Goal: Task Accomplishment & Management: Manage account settings

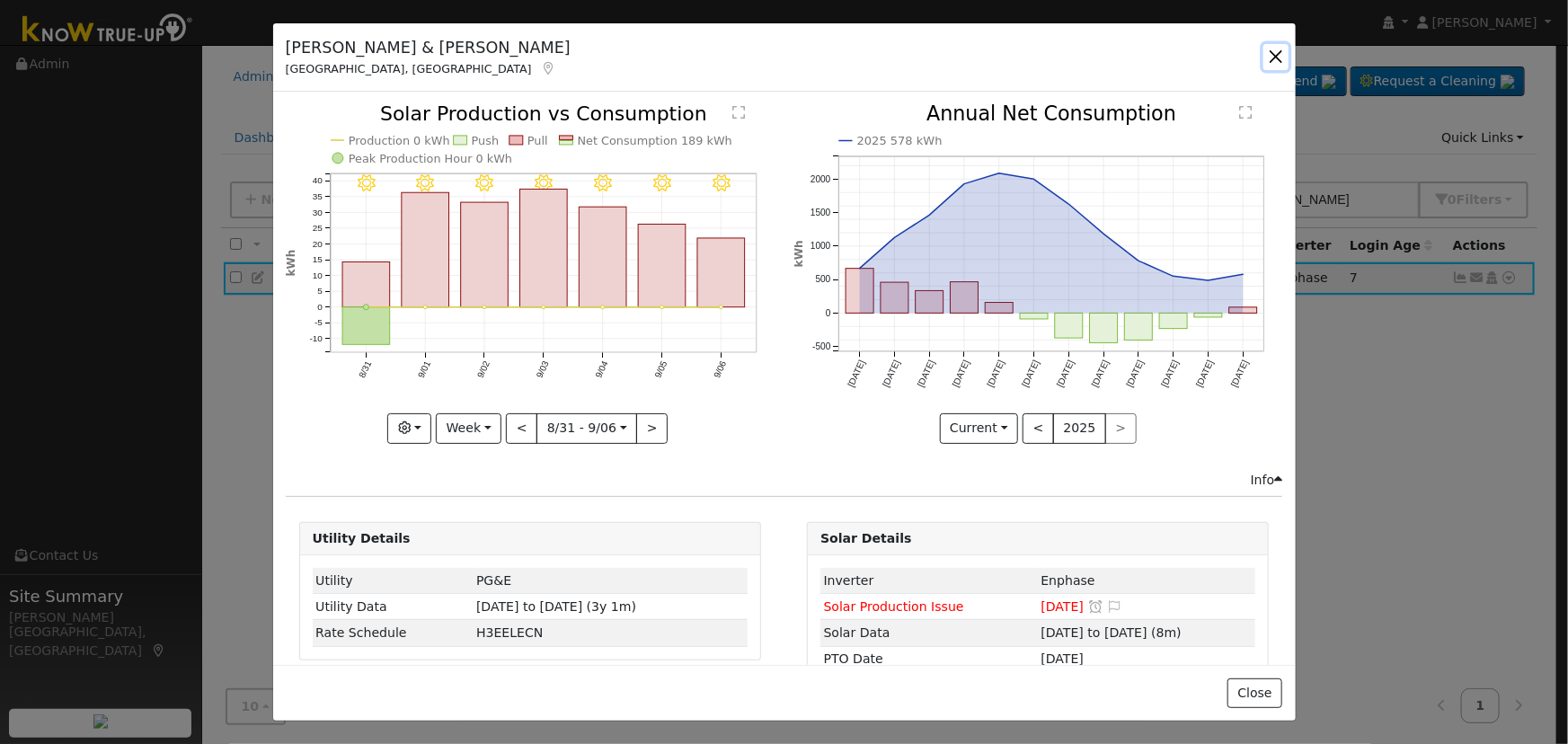
click at [1272, 53] on button "button" at bounding box center [1275, 56] width 25 height 25
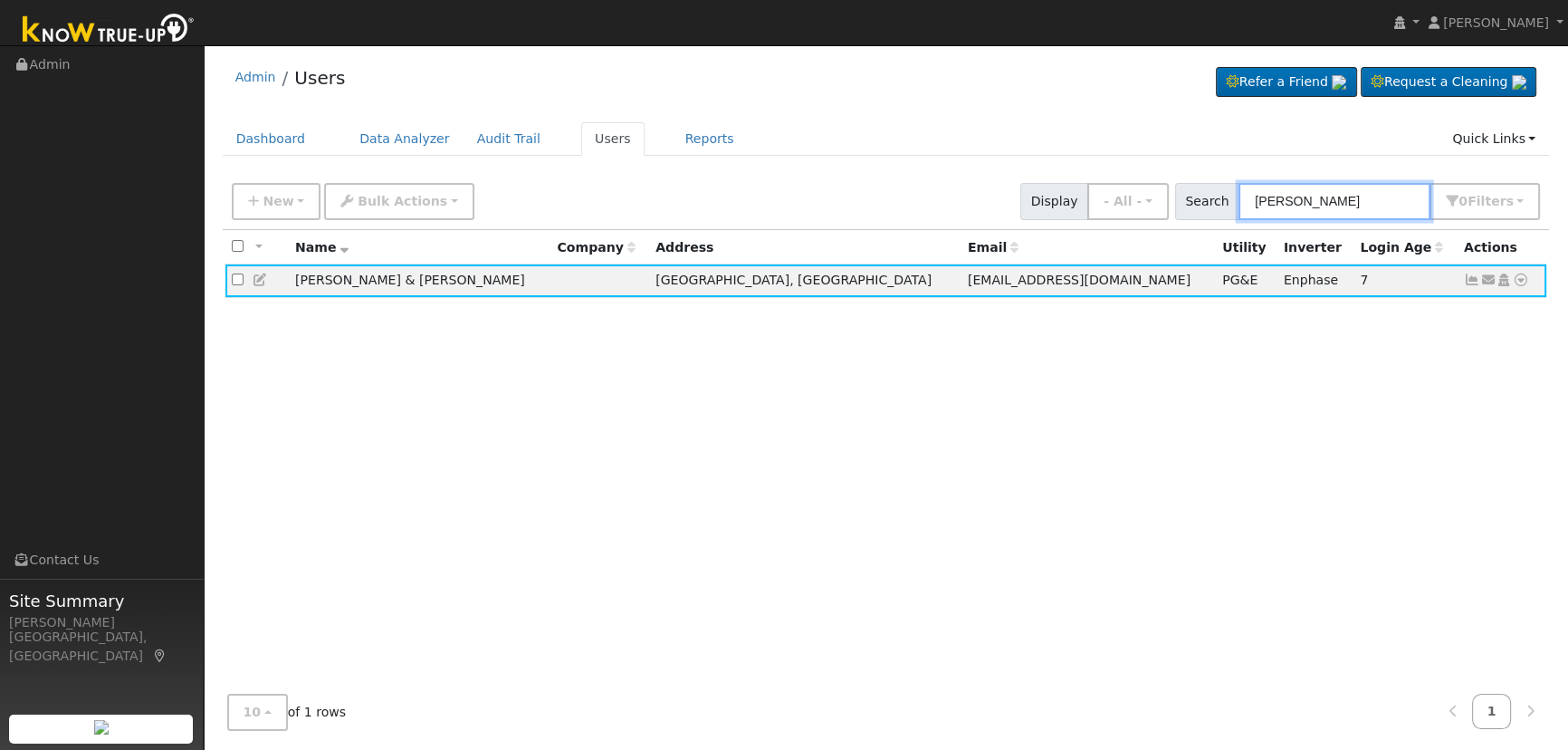
click at [1334, 193] on input "Gutnik" at bounding box center [1334, 201] width 192 height 37
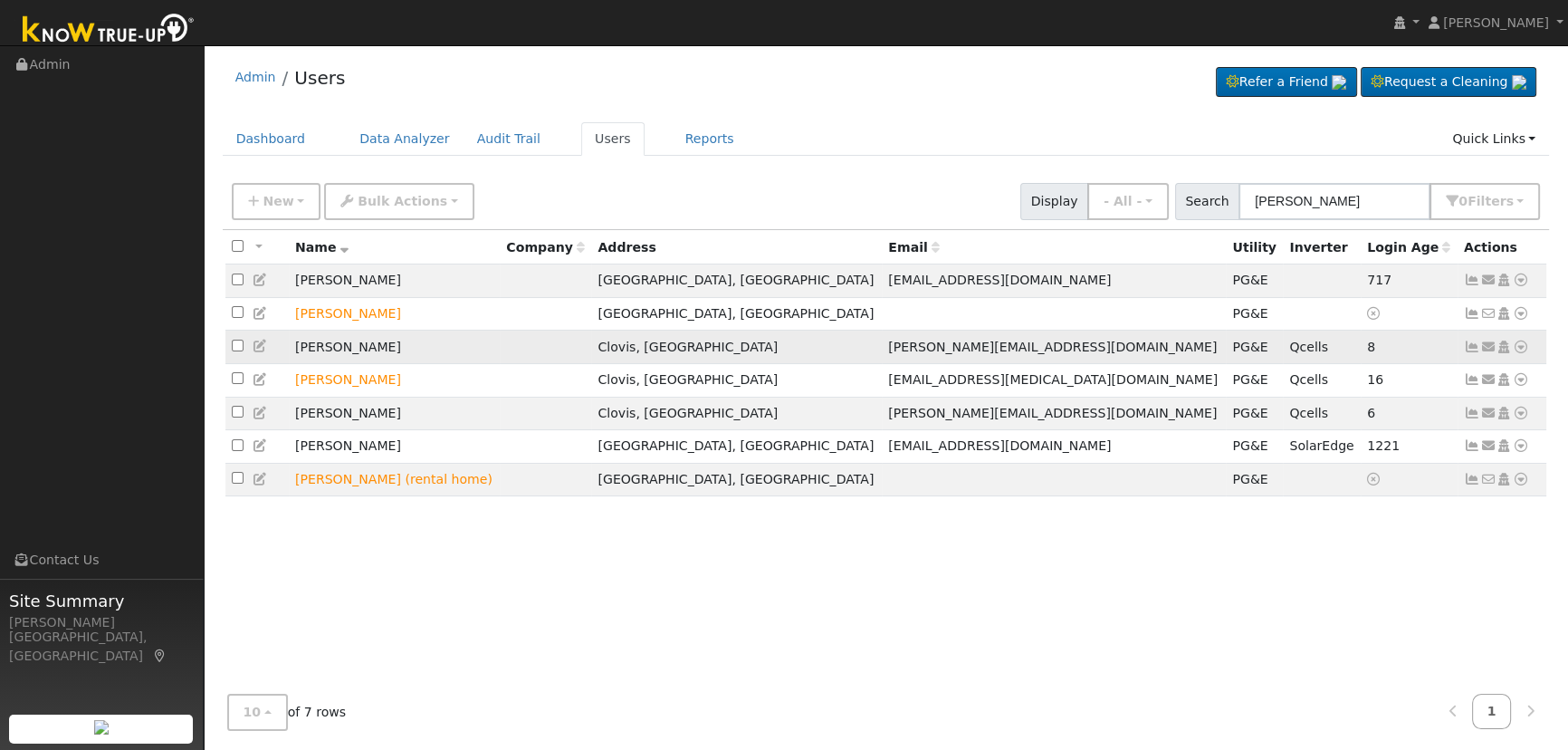
click at [1468, 353] on icon at bounding box center [1471, 346] width 16 height 12
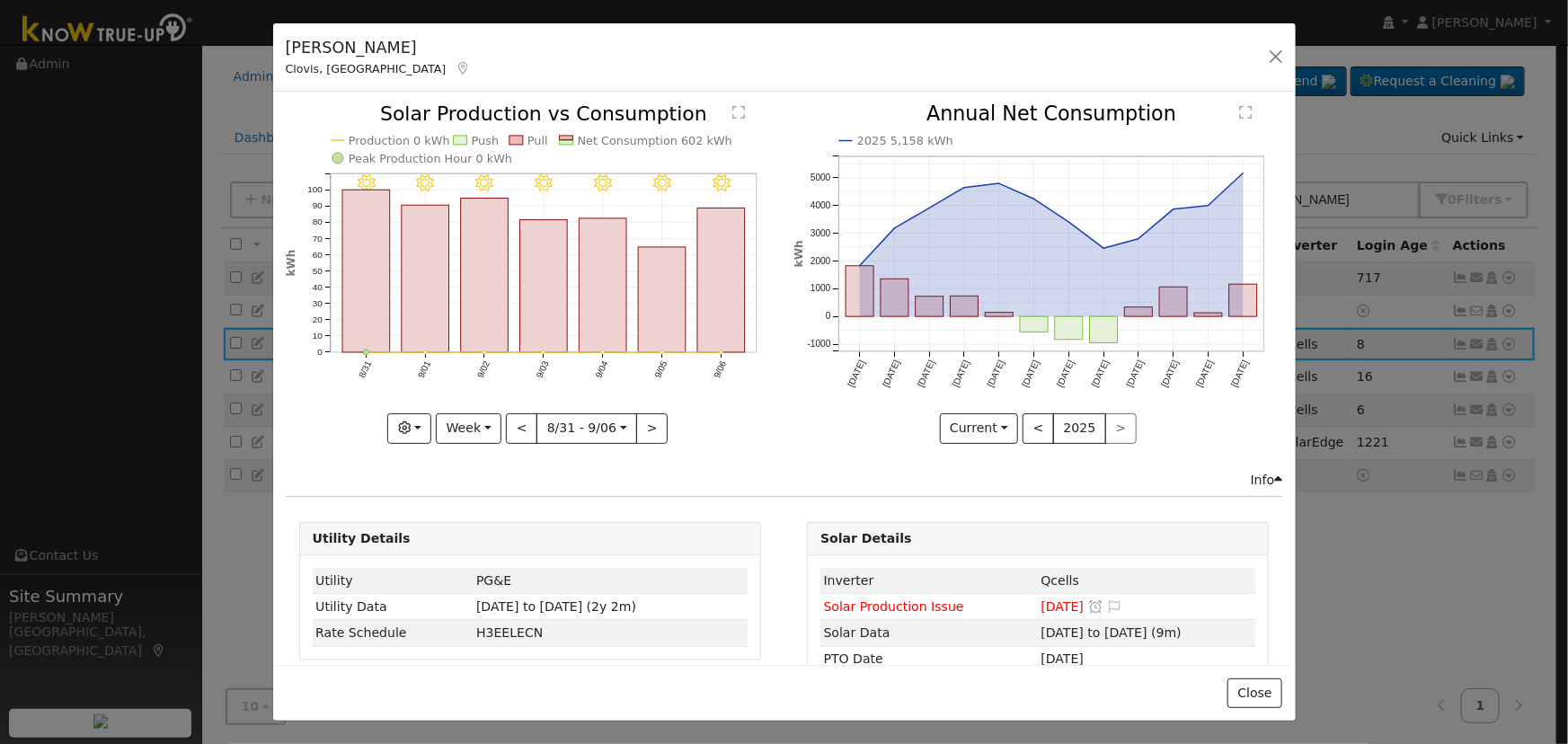
click at [1261, 49] on div "Jeffrey Urrutia Clovis, CA Default Account Default Account 1852 Ryan Avenue, Cl…" at bounding box center [784, 58] width 1023 height 69
click at [1284, 53] on button "button" at bounding box center [1275, 56] width 25 height 25
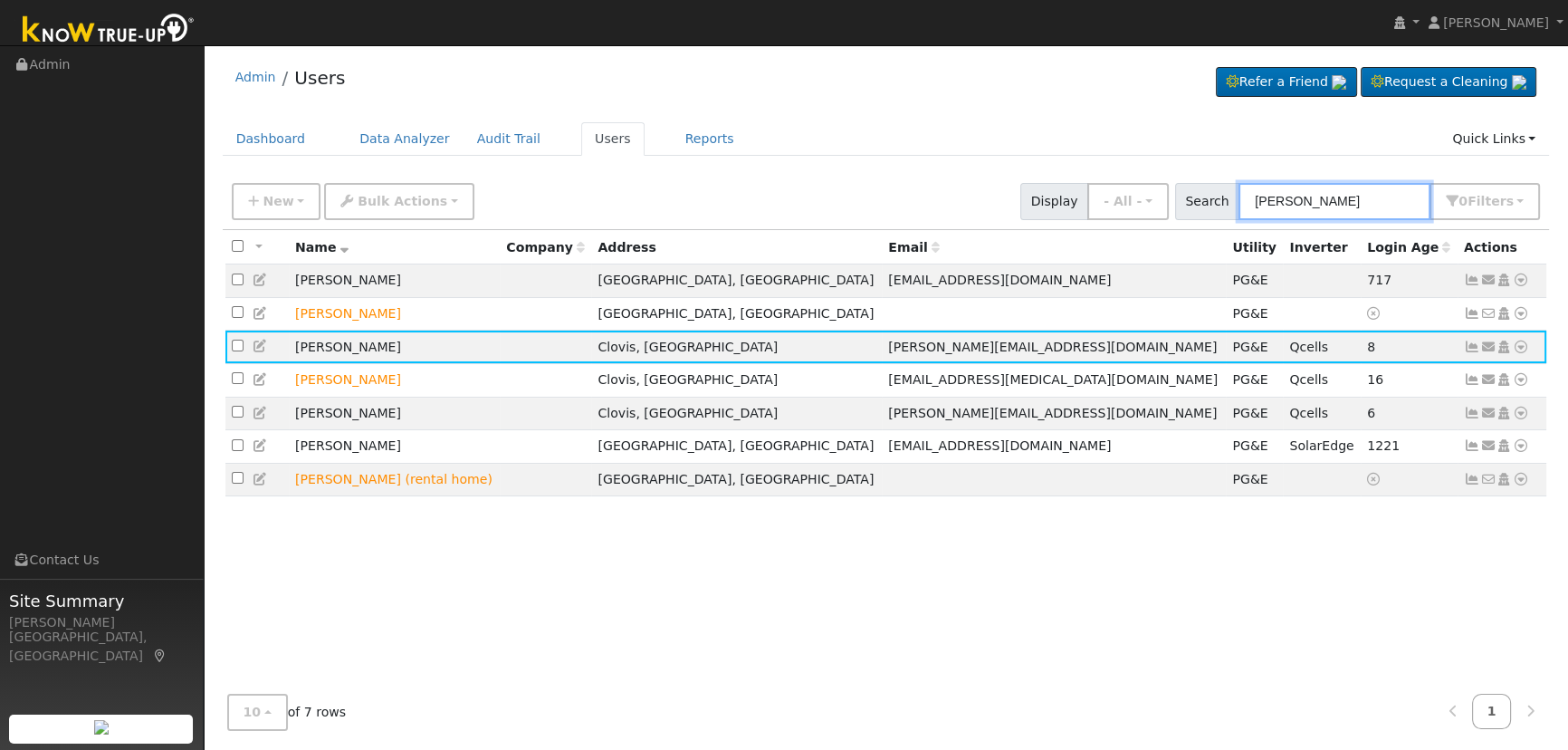
drag, startPoint x: 1353, startPoint y: 211, endPoint x: 1339, endPoint y: 208, distance: 14.3
click at [1352, 211] on input "urrutia" at bounding box center [1334, 201] width 192 height 37
drag, startPoint x: 1346, startPoint y: 204, endPoint x: 1135, endPoint y: 165, distance: 214.6
click at [1153, 170] on div "Admin Users Refer a Friend Request a Cleaning" at bounding box center [886, 399] width 1346 height 690
paste input "Antonio Soto"
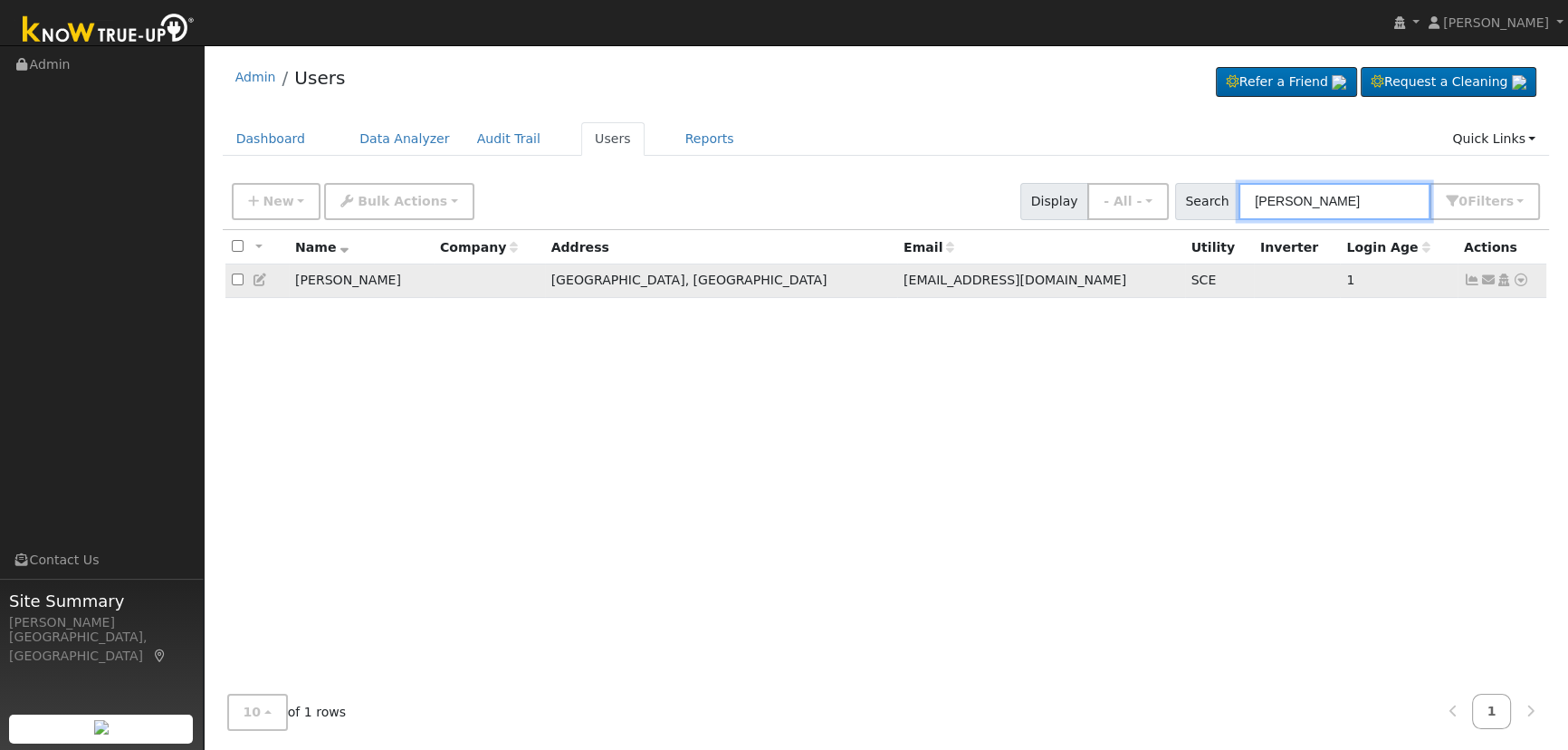
type input "Antonio Soto"
click at [1476, 281] on icon at bounding box center [1471, 279] width 16 height 12
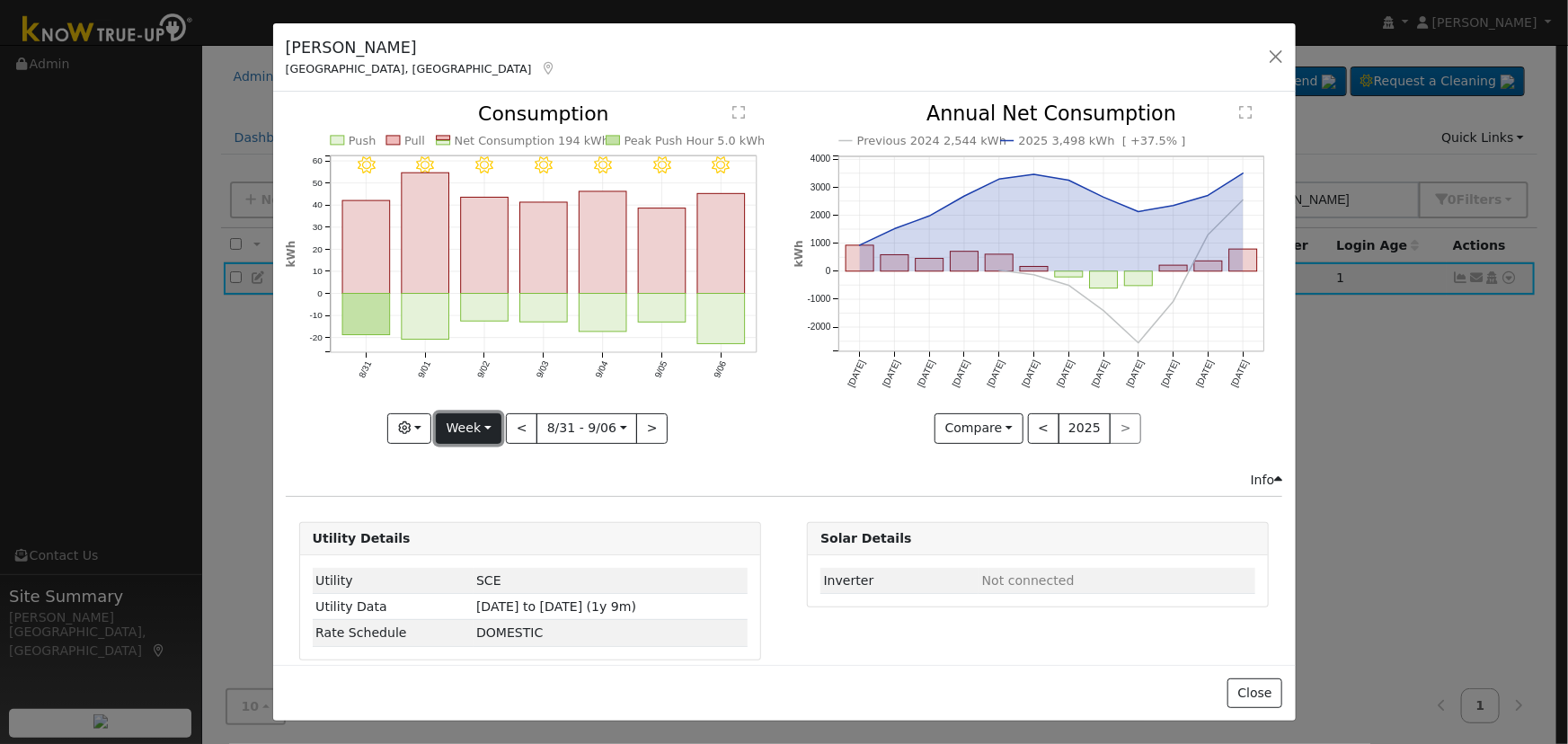
click at [475, 429] on button "Week" at bounding box center [468, 429] width 66 height 31
click at [482, 462] on link "Day" at bounding box center [498, 464] width 125 height 25
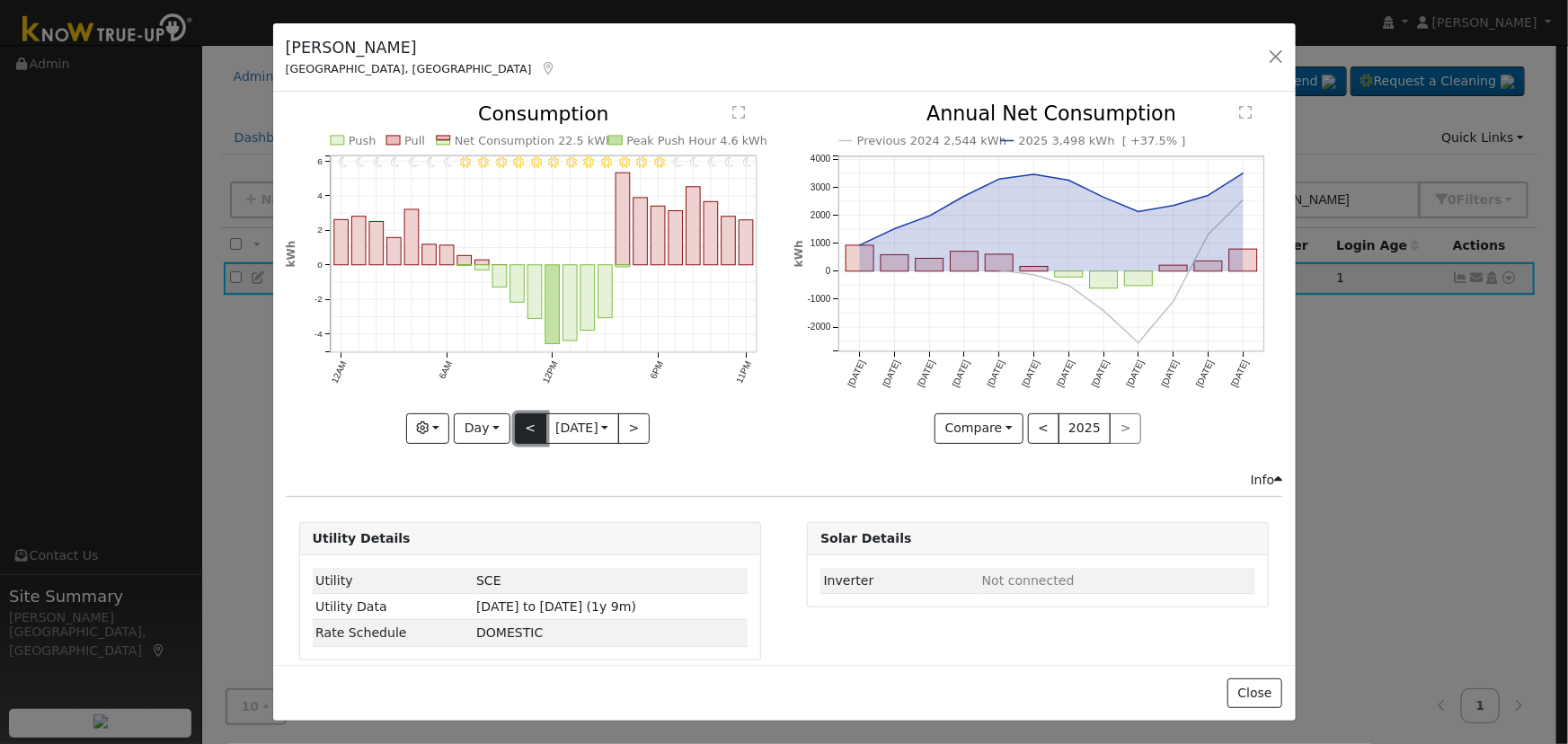
click at [526, 417] on button "<" at bounding box center [531, 429] width 32 height 31
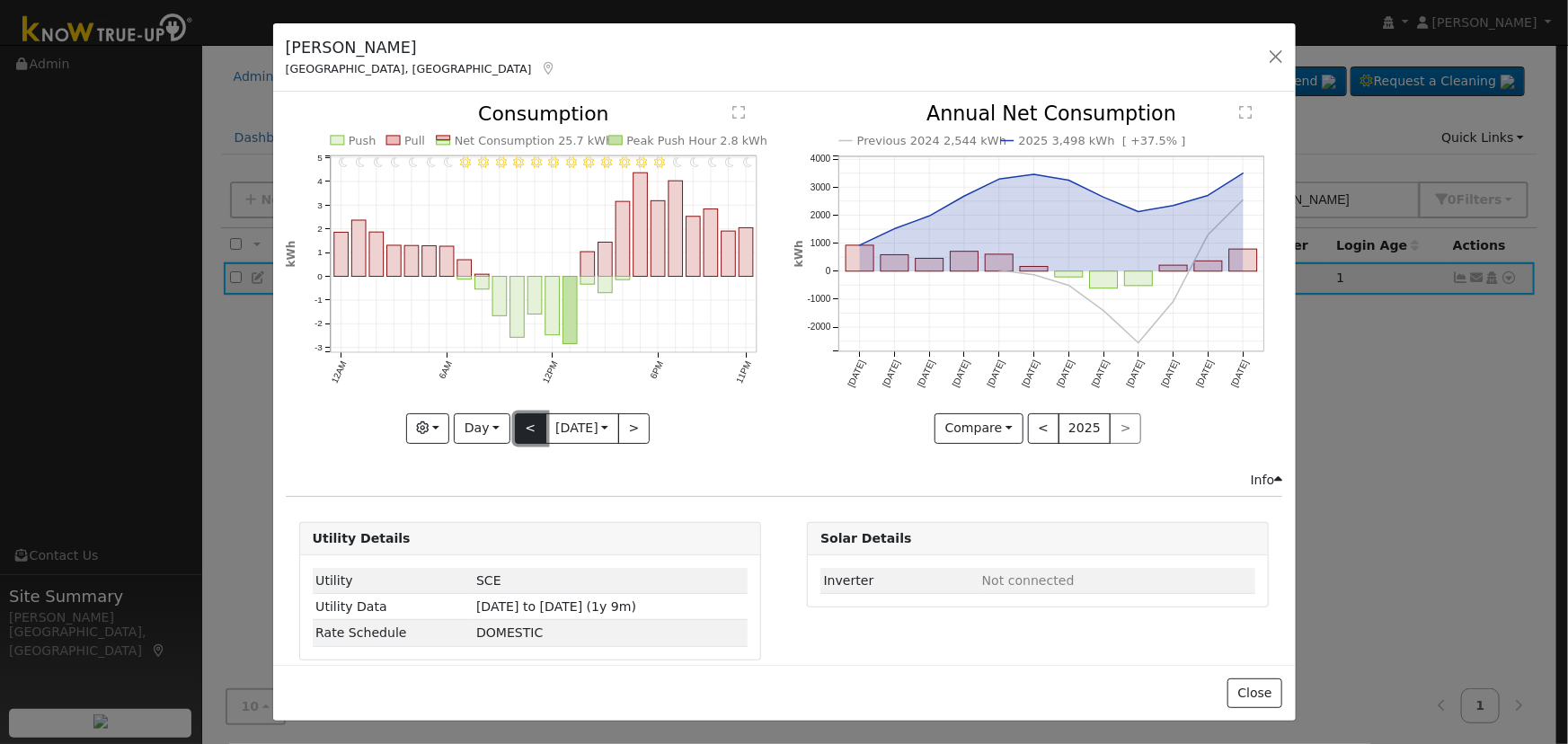
click at [526, 417] on button "<" at bounding box center [531, 429] width 32 height 31
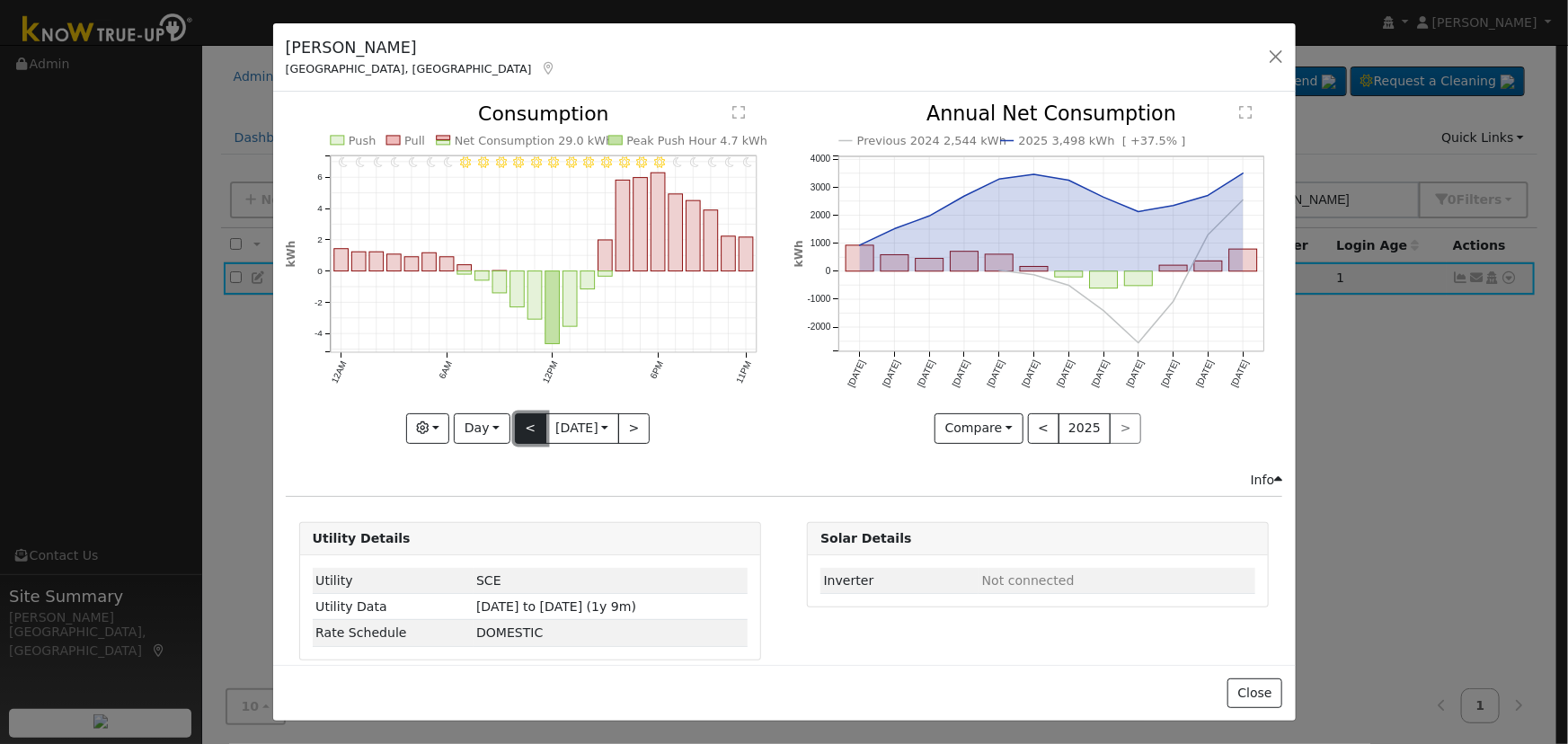
click at [526, 417] on button "<" at bounding box center [531, 429] width 32 height 31
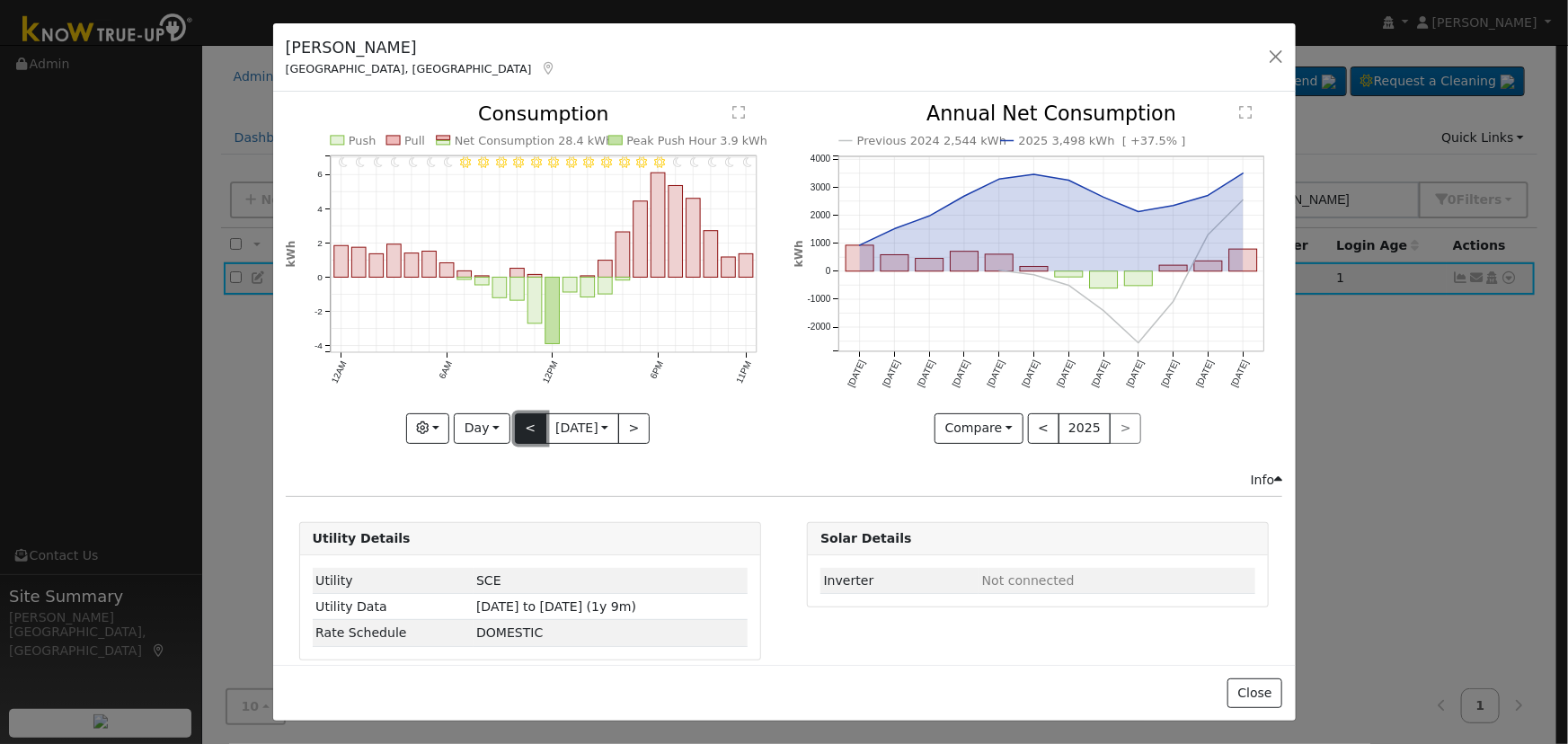
click at [526, 417] on button "<" at bounding box center [531, 429] width 32 height 31
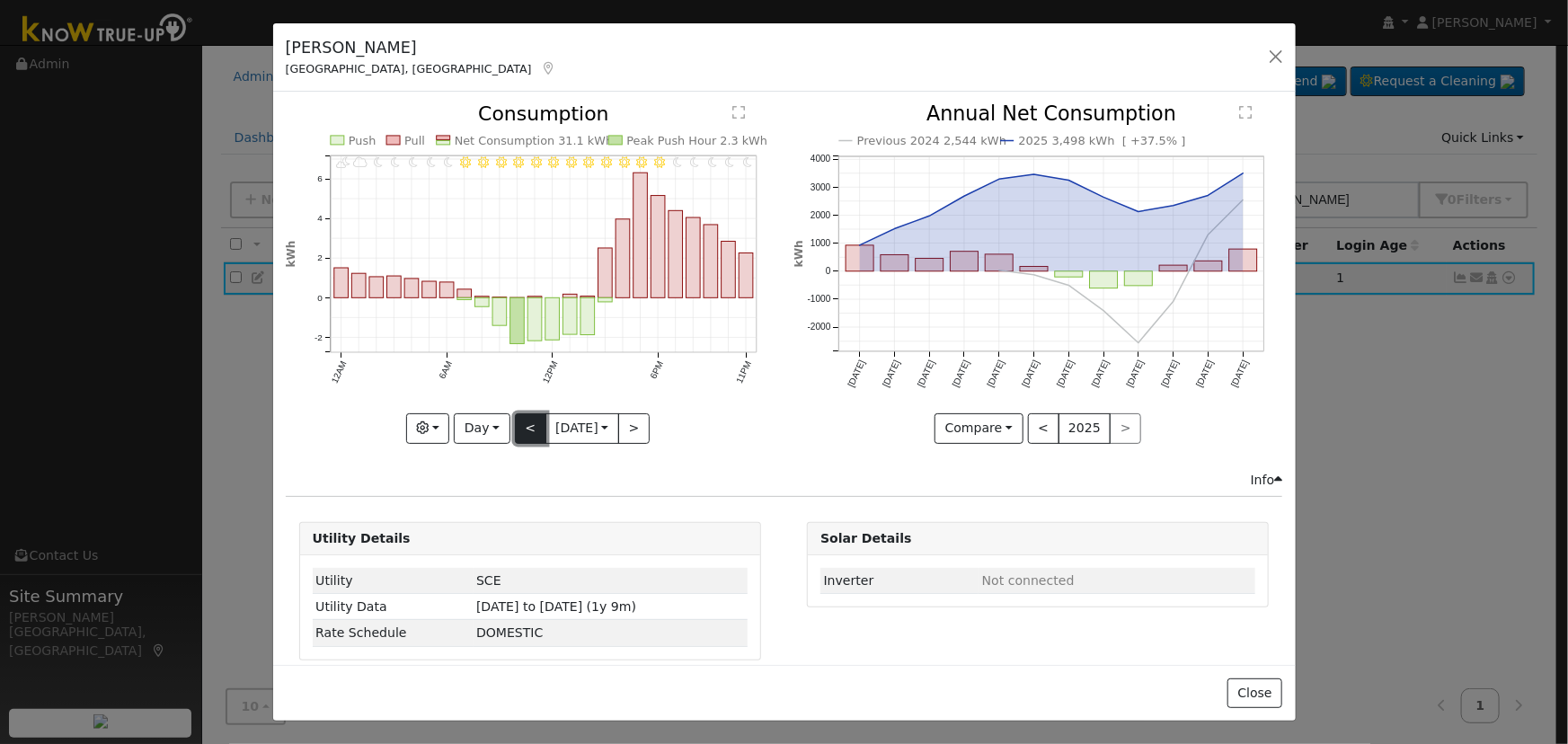
click at [526, 417] on button "<" at bounding box center [531, 429] width 32 height 31
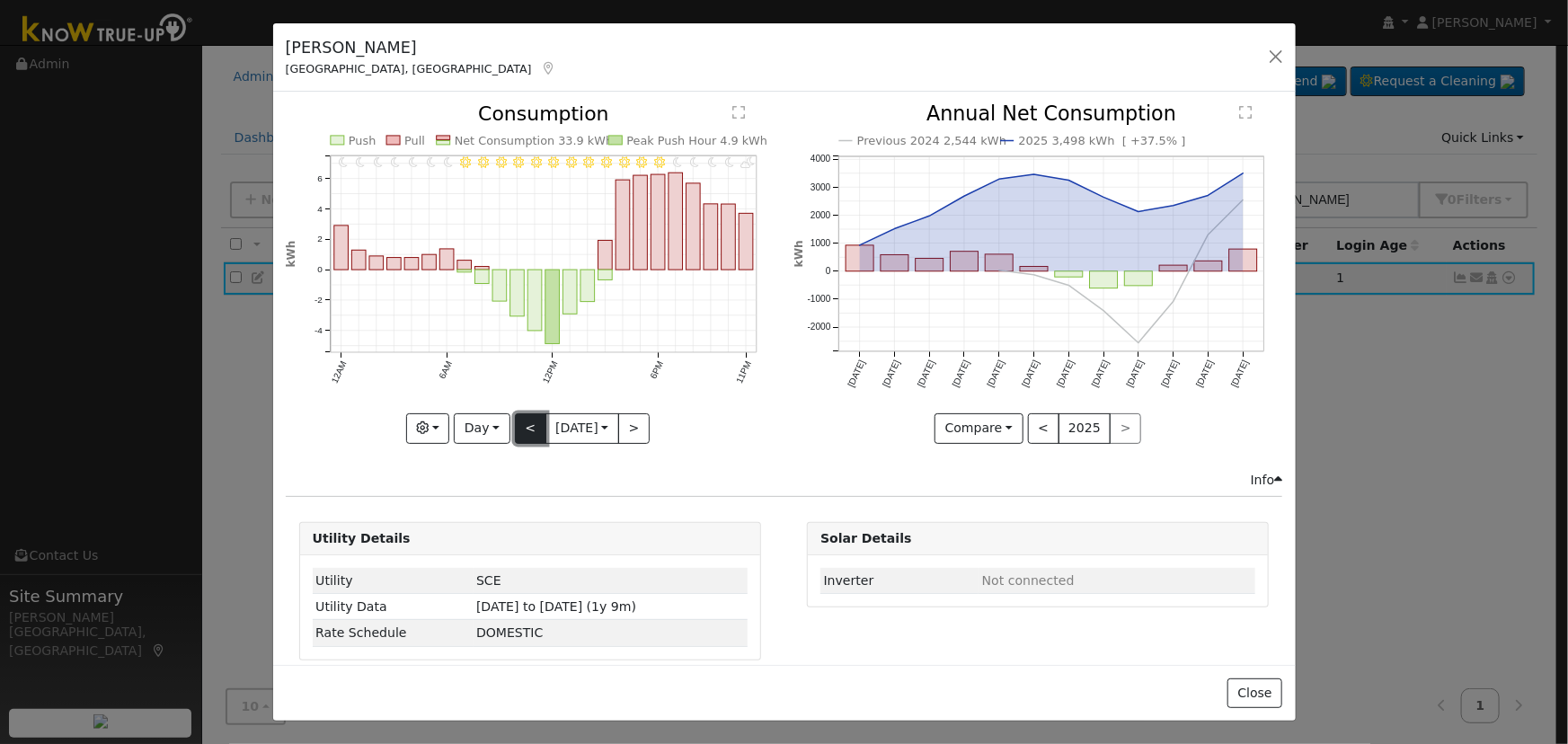
click at [526, 417] on button "<" at bounding box center [531, 429] width 32 height 31
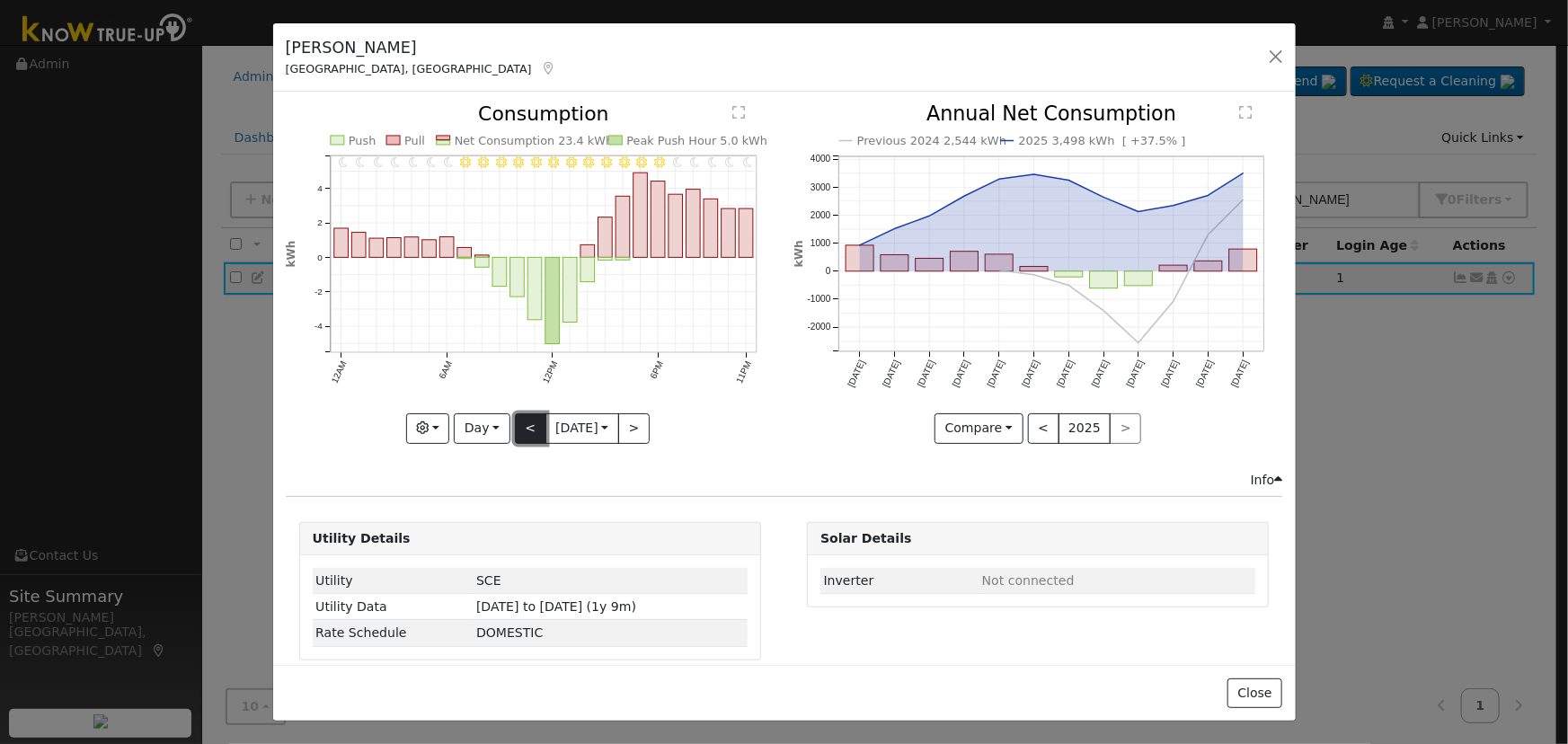
click at [526, 417] on button "<" at bounding box center [531, 429] width 32 height 31
type input "2025-08-30"
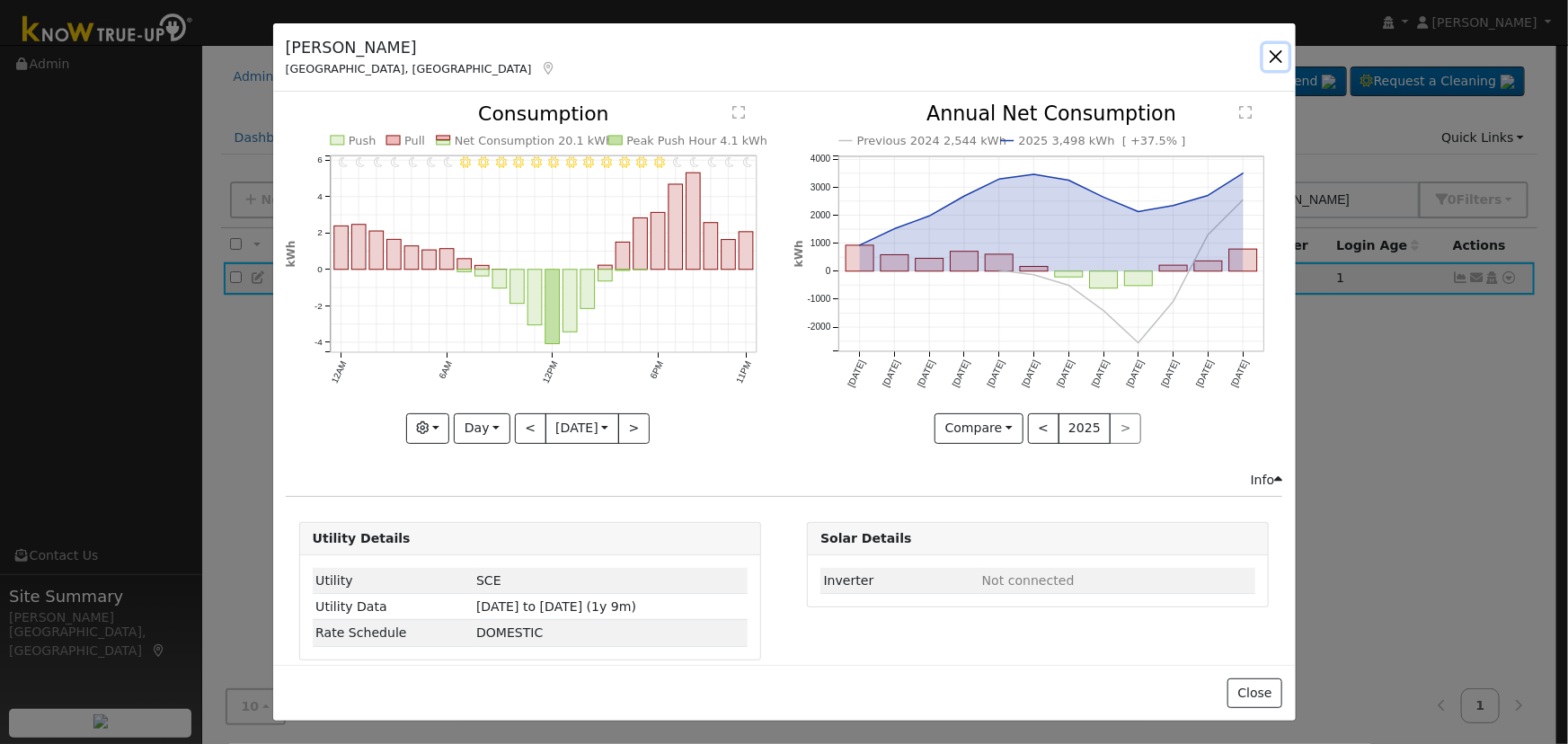
click at [1271, 53] on button "button" at bounding box center [1275, 56] width 25 height 25
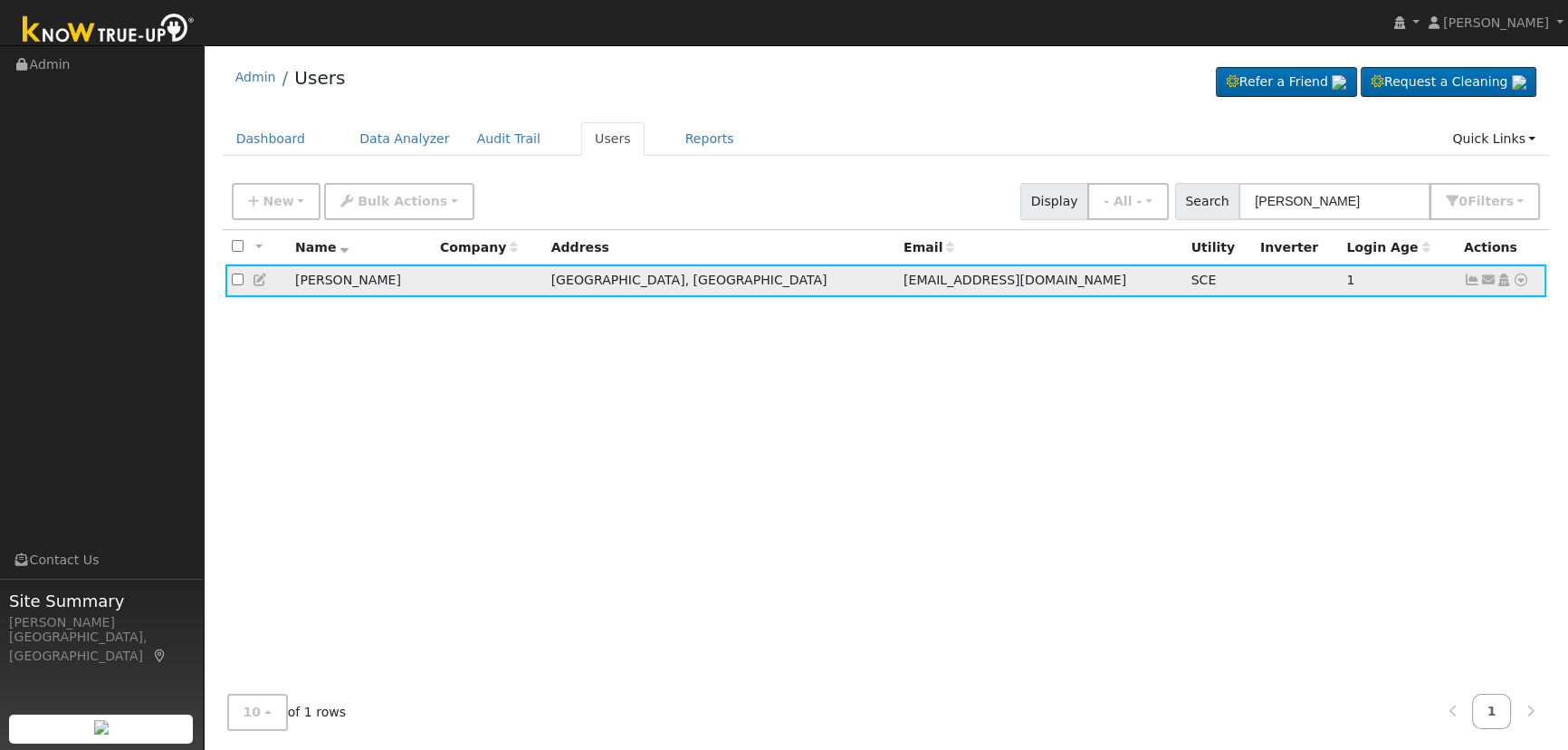
click at [1466, 282] on icon at bounding box center [1471, 279] width 16 height 12
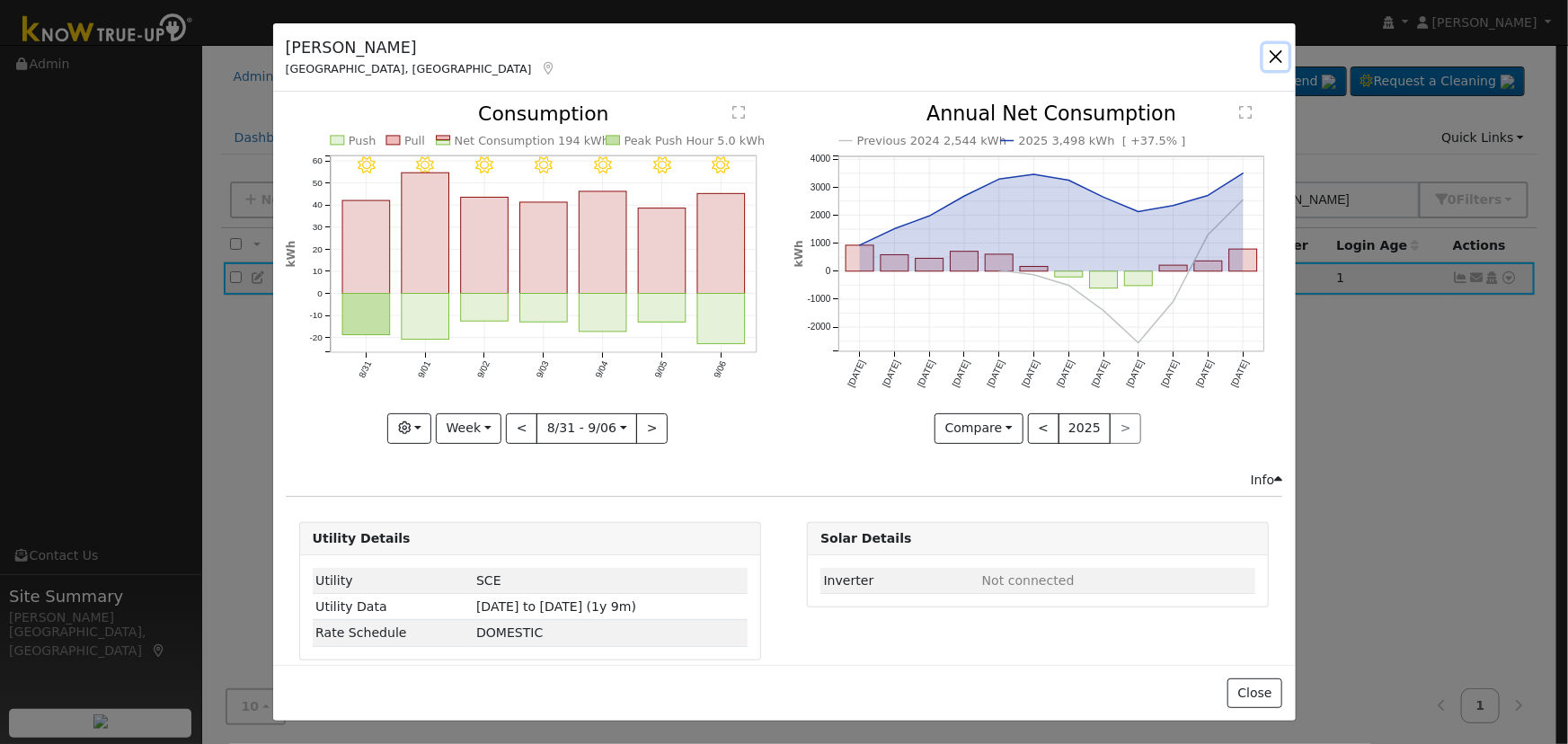
click at [1274, 56] on button "button" at bounding box center [1275, 56] width 25 height 25
